Goal: Check status: Check status

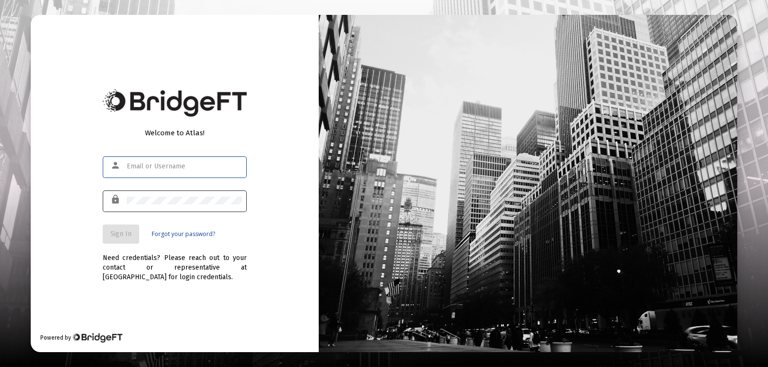
type input "[PERSON_NAME][EMAIL_ADDRESS][PERSON_NAME][DOMAIN_NAME]"
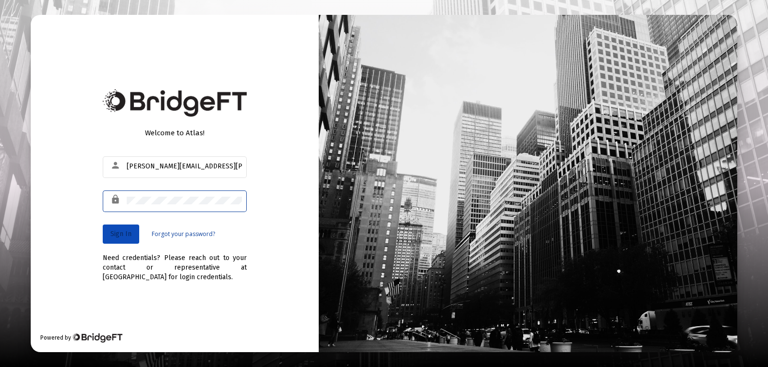
drag, startPoint x: 120, startPoint y: 225, endPoint x: 126, endPoint y: 225, distance: 6.2
click at [120, 225] on button "Sign In" at bounding box center [121, 234] width 36 height 19
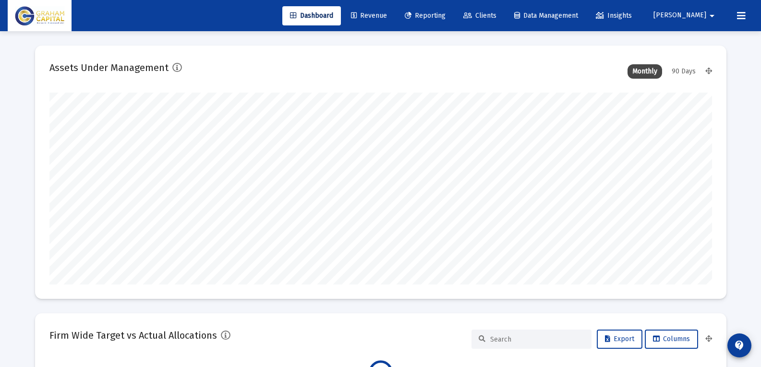
scroll to position [192, 663]
click at [446, 13] on span "Reporting" at bounding box center [425, 16] width 41 height 8
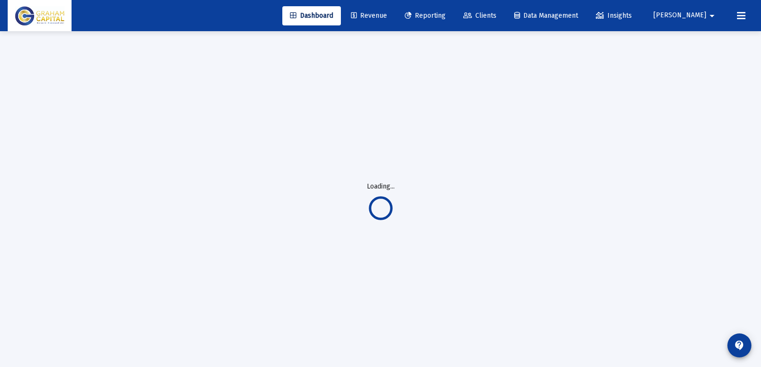
scroll to position [0, 0]
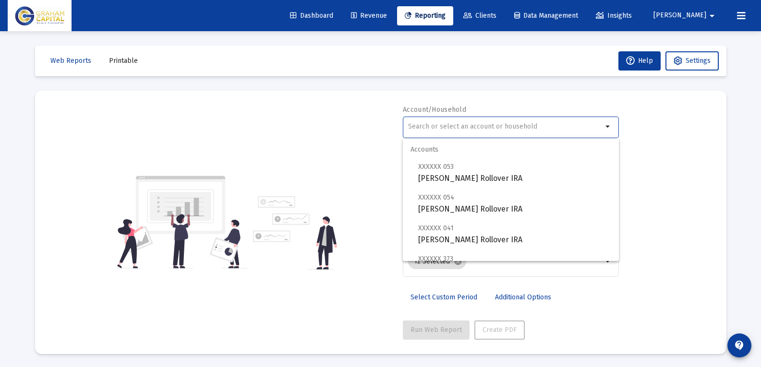
click at [440, 125] on input "text" at bounding box center [505, 127] width 194 height 8
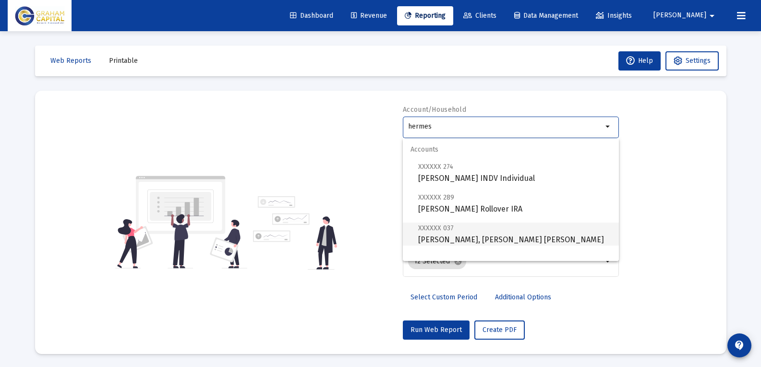
scroll to position [38, 0]
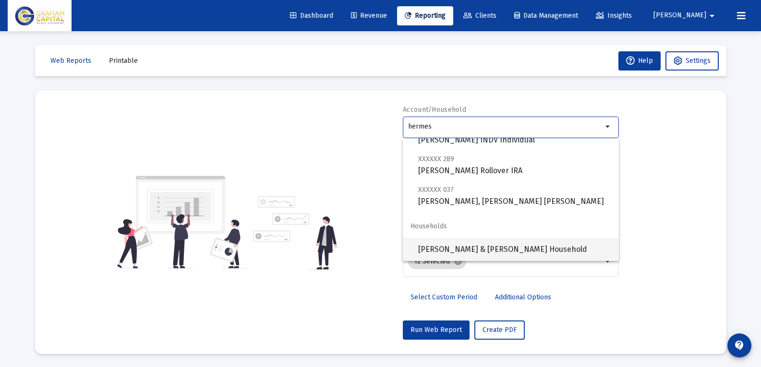
click at [487, 247] on span "[PERSON_NAME] & [PERSON_NAME] Household" at bounding box center [514, 249] width 193 height 23
type input "[PERSON_NAME] & [PERSON_NAME] Household"
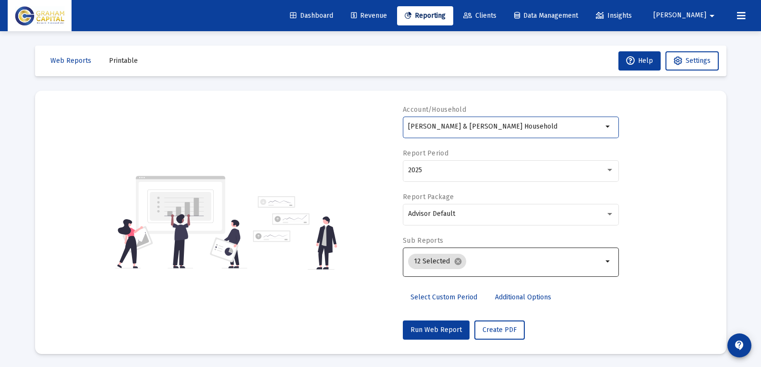
scroll to position [1, 0]
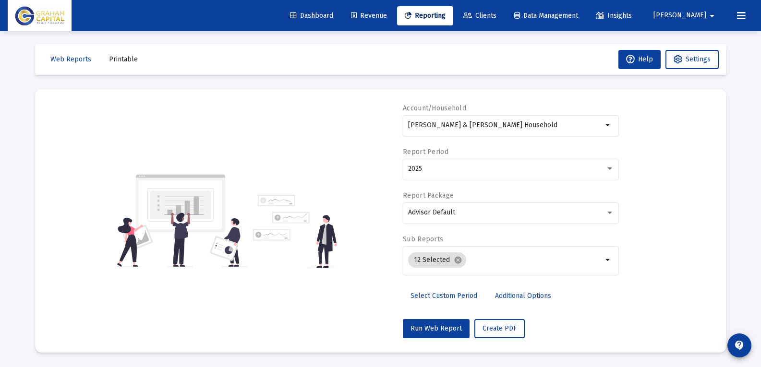
click at [441, 339] on mat-card "Account/Household [PERSON_NAME] & [PERSON_NAME] Household arrow_drop_down Repor…" at bounding box center [380, 221] width 691 height 264
click at [441, 336] on button "Run Web Report" at bounding box center [436, 328] width 67 height 19
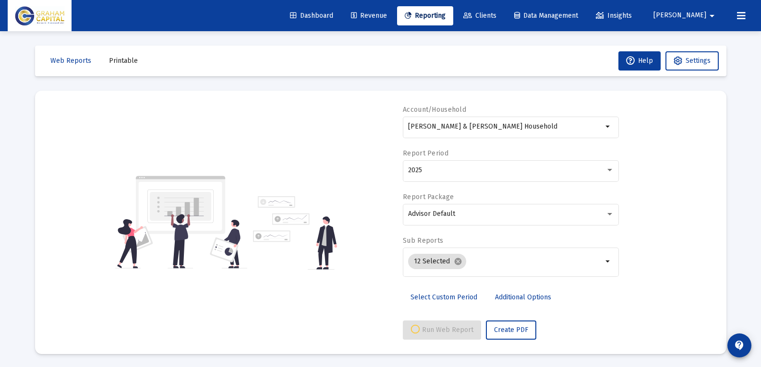
select select "View all"
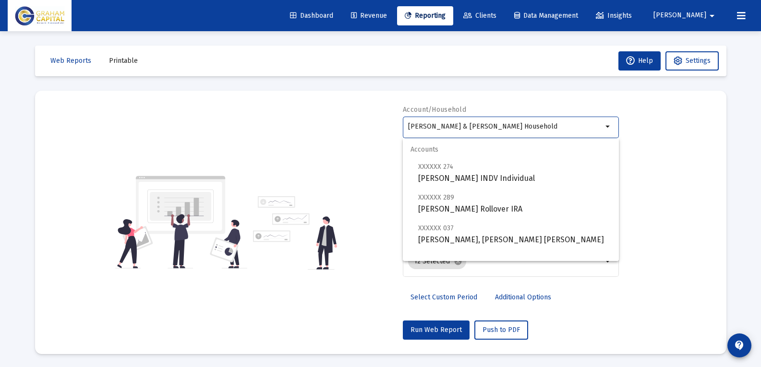
drag, startPoint x: 550, startPoint y: 128, endPoint x: 251, endPoint y: 123, distance: 299.2
click at [251, 123] on div "Account/Household [PERSON_NAME] & [PERSON_NAME] Household arrow_drop_down Repor…" at bounding box center [380, 222] width 663 height 235
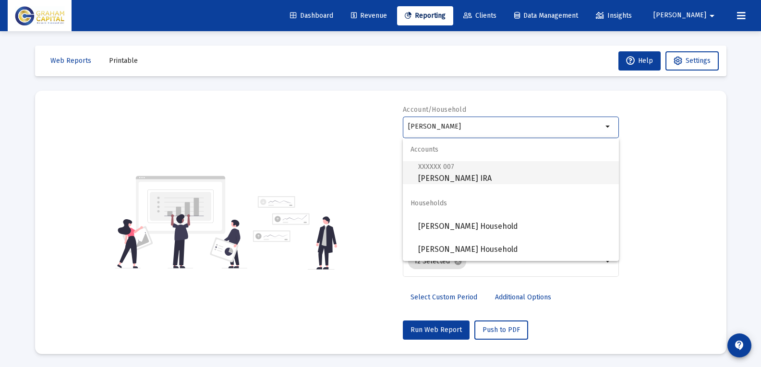
click at [484, 183] on span "XXXXXX 007 [PERSON_NAME] IRA" at bounding box center [514, 173] width 193 height 24
type input "[PERSON_NAME] IRA"
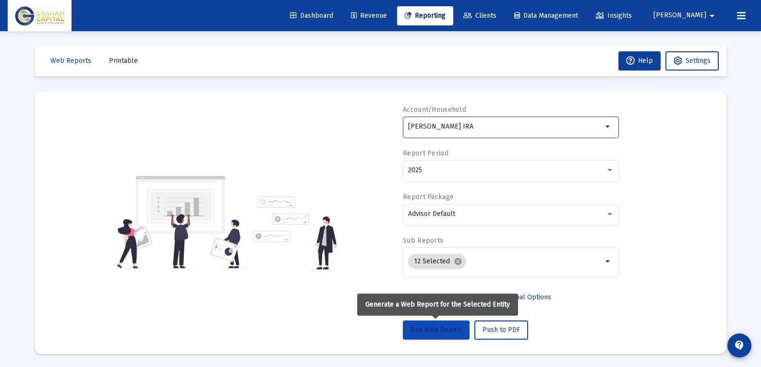
click at [441, 331] on span "Run Web Report" at bounding box center [436, 330] width 51 height 8
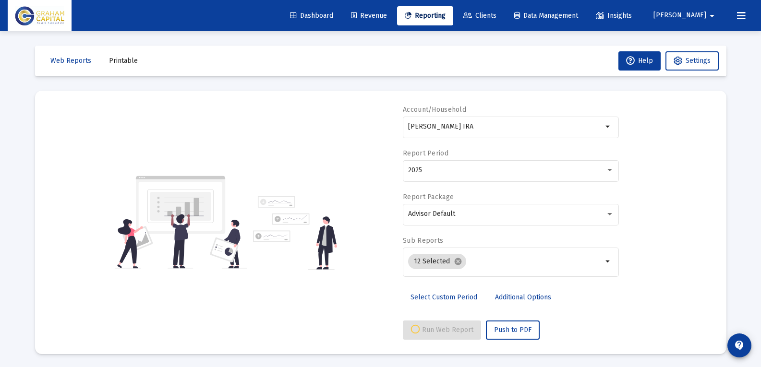
select select "View all"
